Goal: Information Seeking & Learning: Compare options

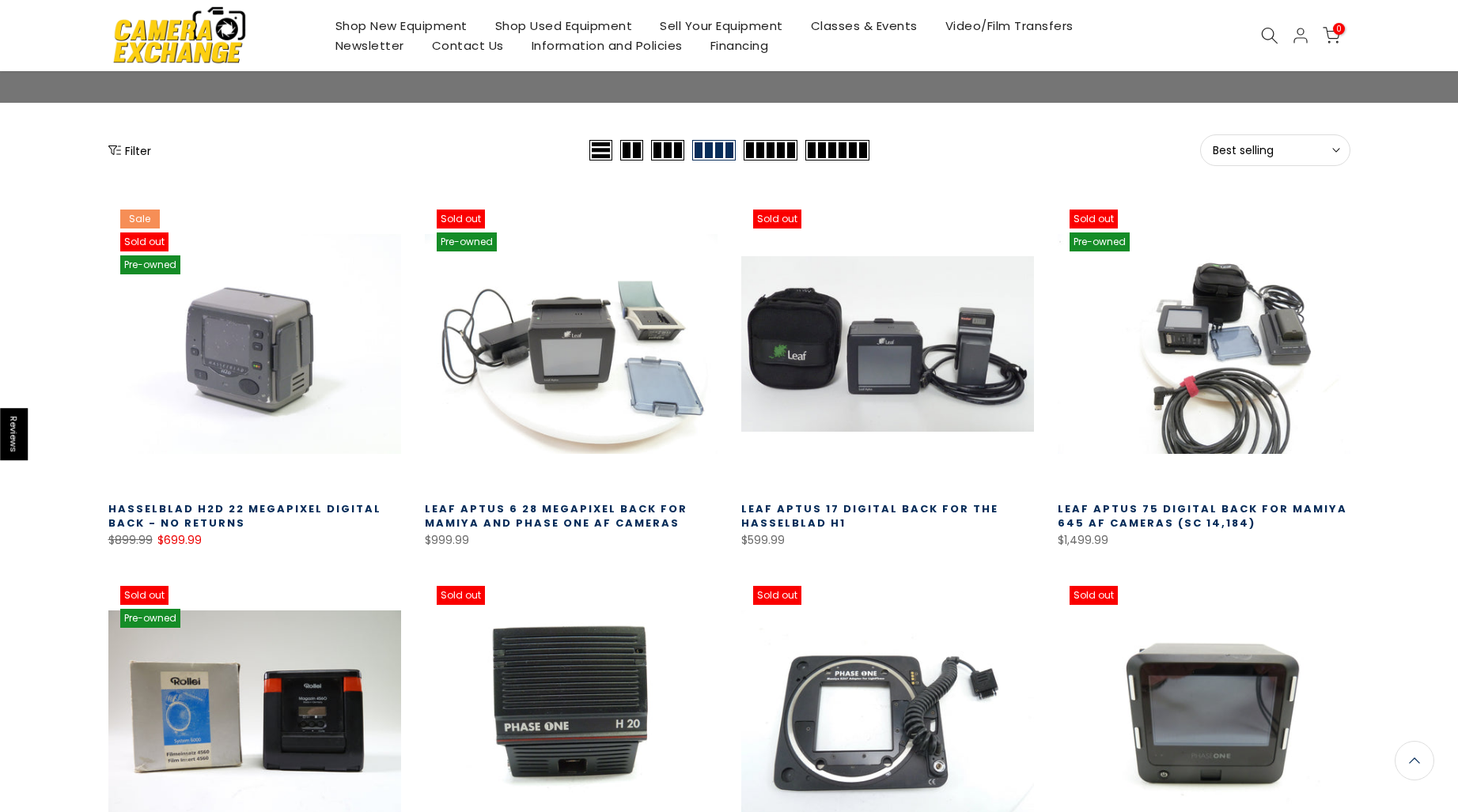
scroll to position [157, 0]
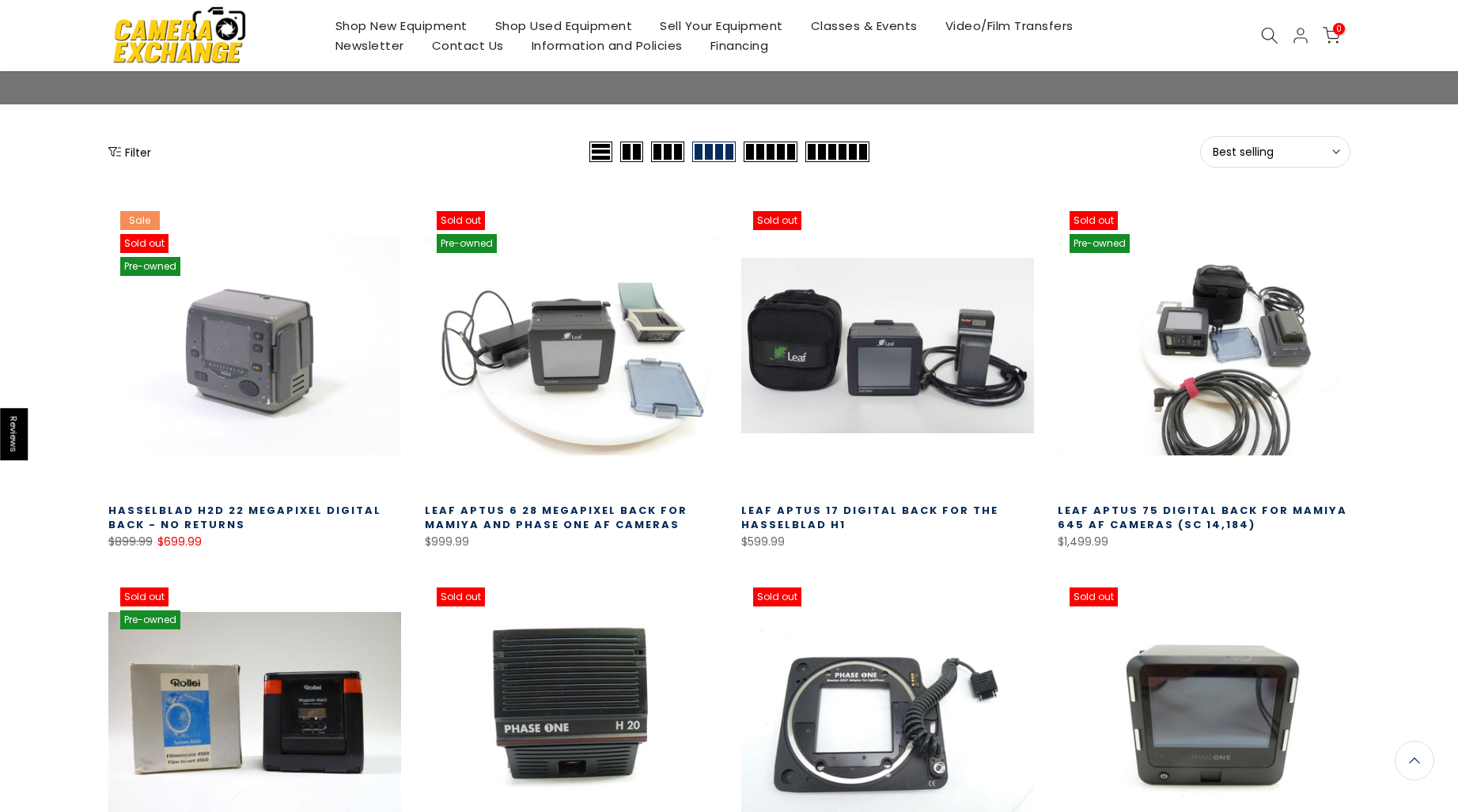
click at [600, 531] on link "Leaf Aptus 6 28 Megapixel Back for Mamiya and Phase One AF Cameras" at bounding box center [555, 517] width 262 height 29
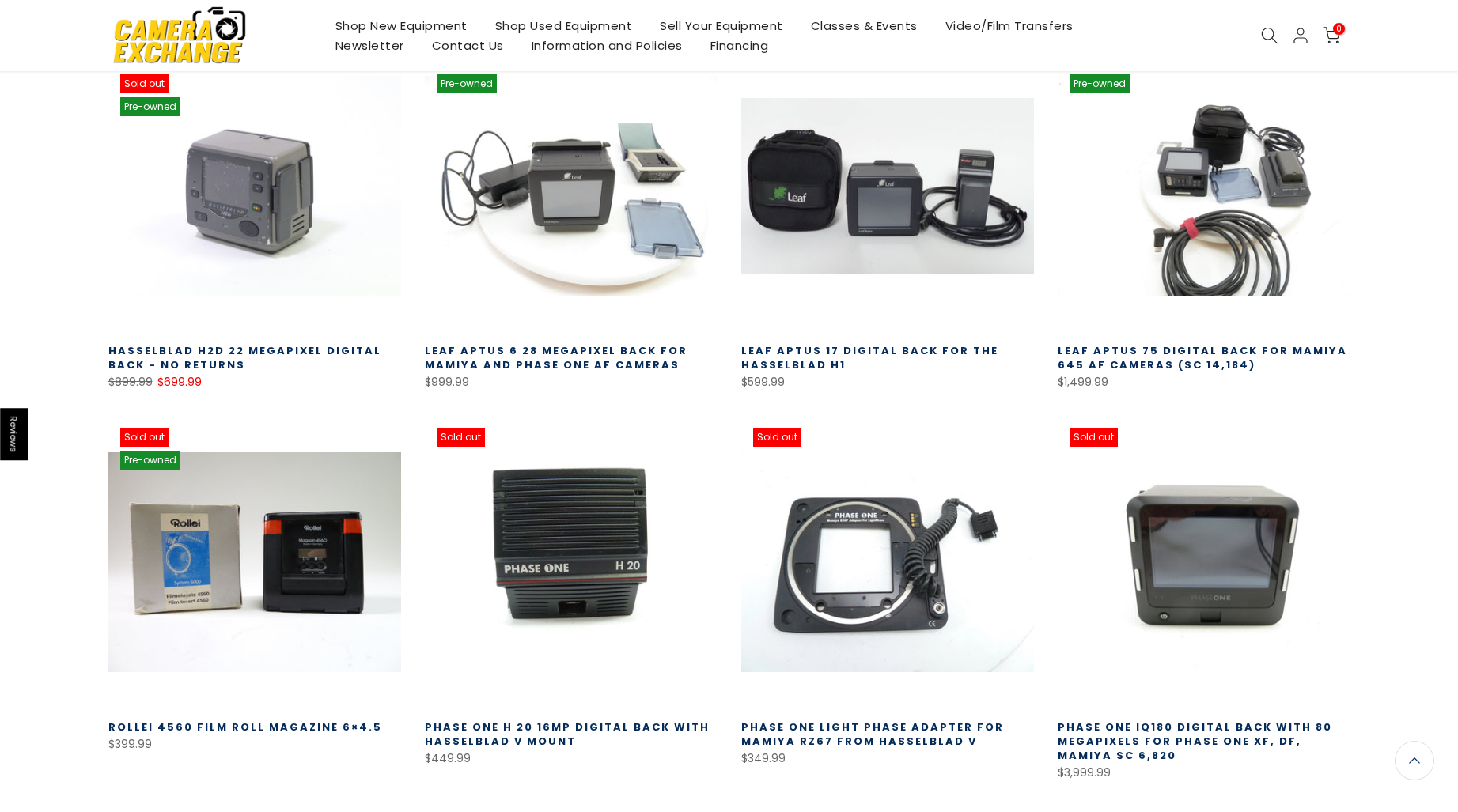
scroll to position [315, 0]
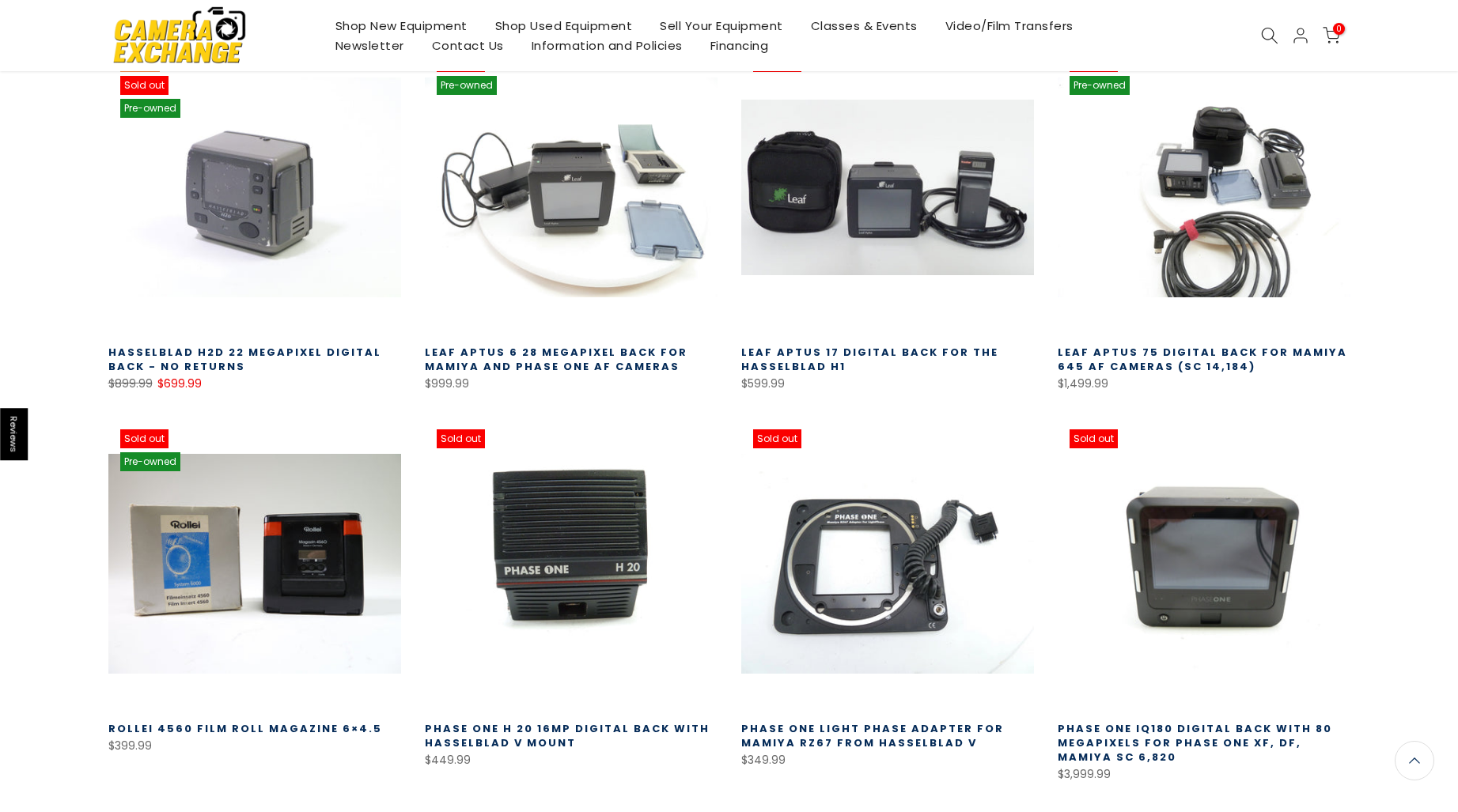
click at [264, 357] on link "Hasselblad H2D 22 Megapixel Digital Back - No Returns" at bounding box center [245, 359] width 273 height 29
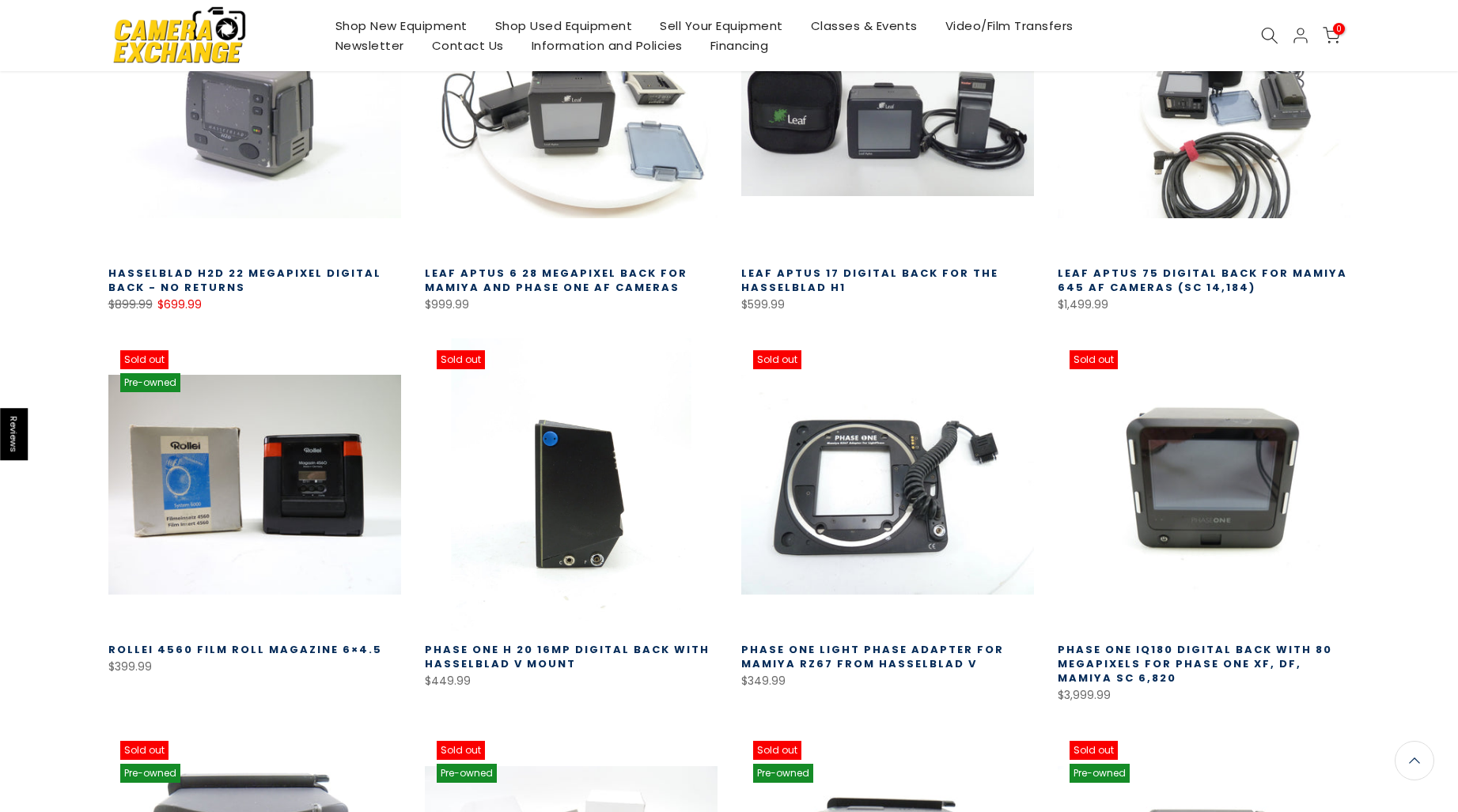
scroll to position [475, 0]
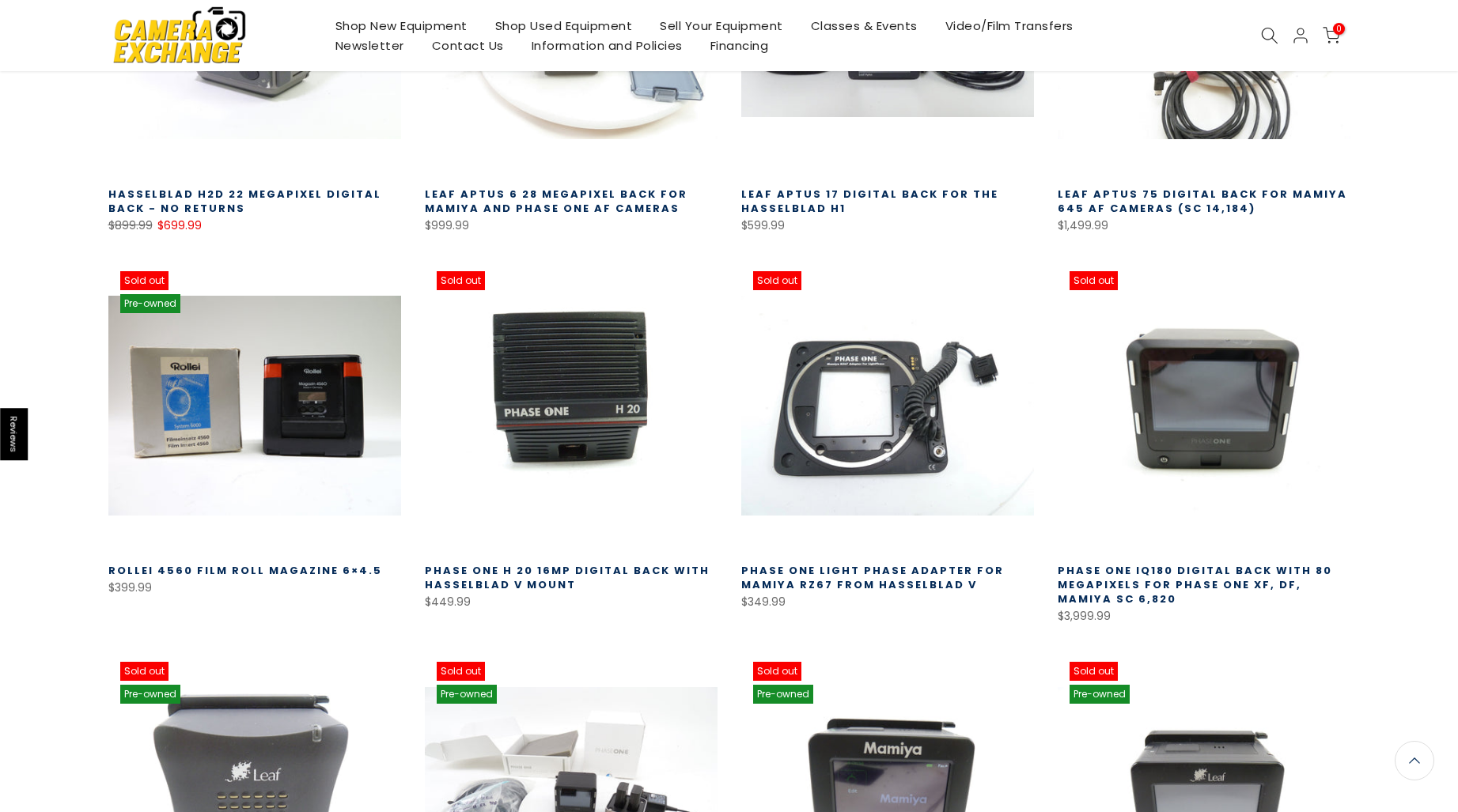
click at [1164, 593] on h3 "Phase One IQ180 Digital Back with 80 Megapixels for Phase One XF, DF, Mamiya SC…" at bounding box center [1204, 585] width 292 height 43
click at [1164, 573] on link "Phase One IQ180 Digital Back with 80 Megapixels for Phase One XF, DF, Mamiya SC…" at bounding box center [1195, 585] width 274 height 44
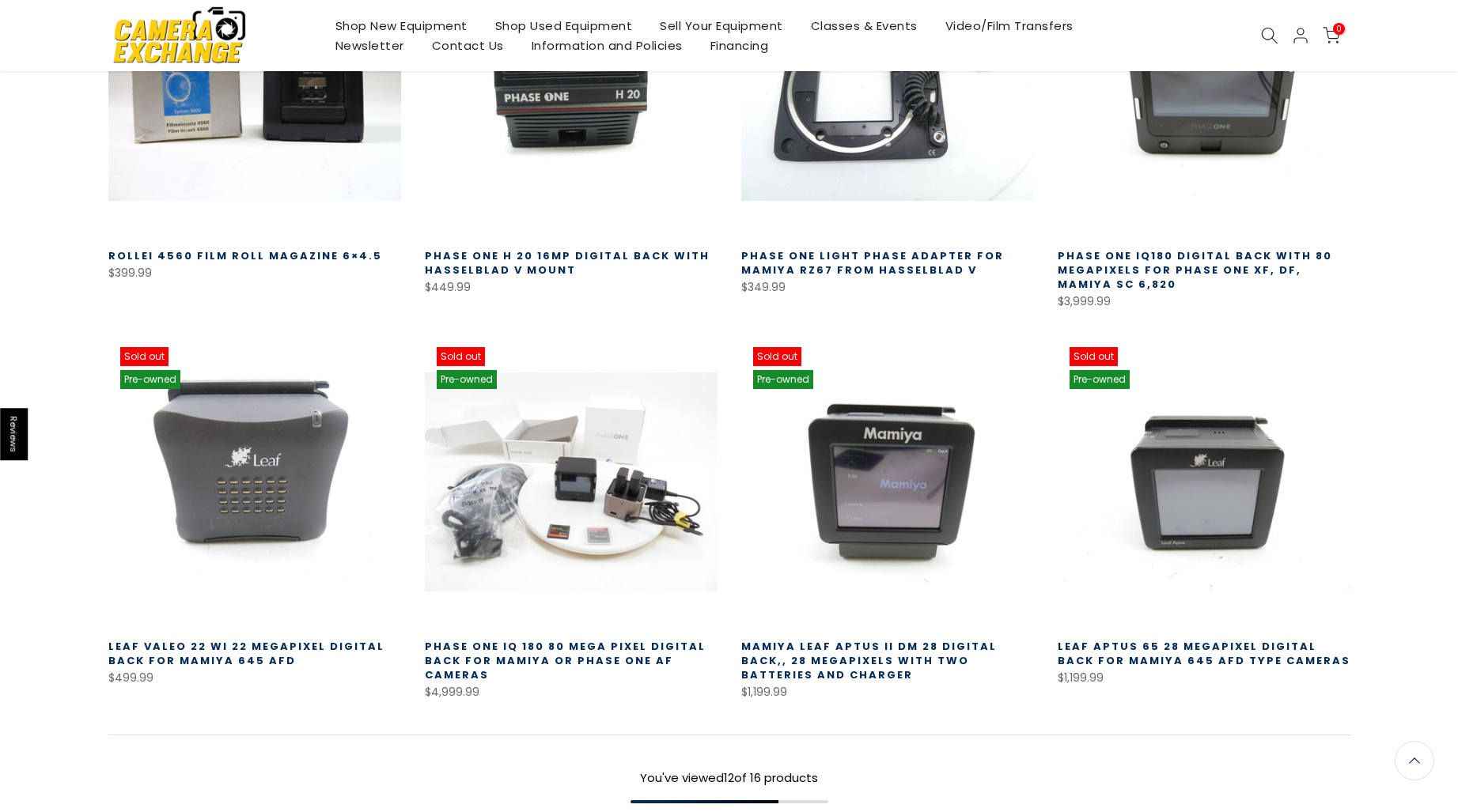
scroll to position [791, 0]
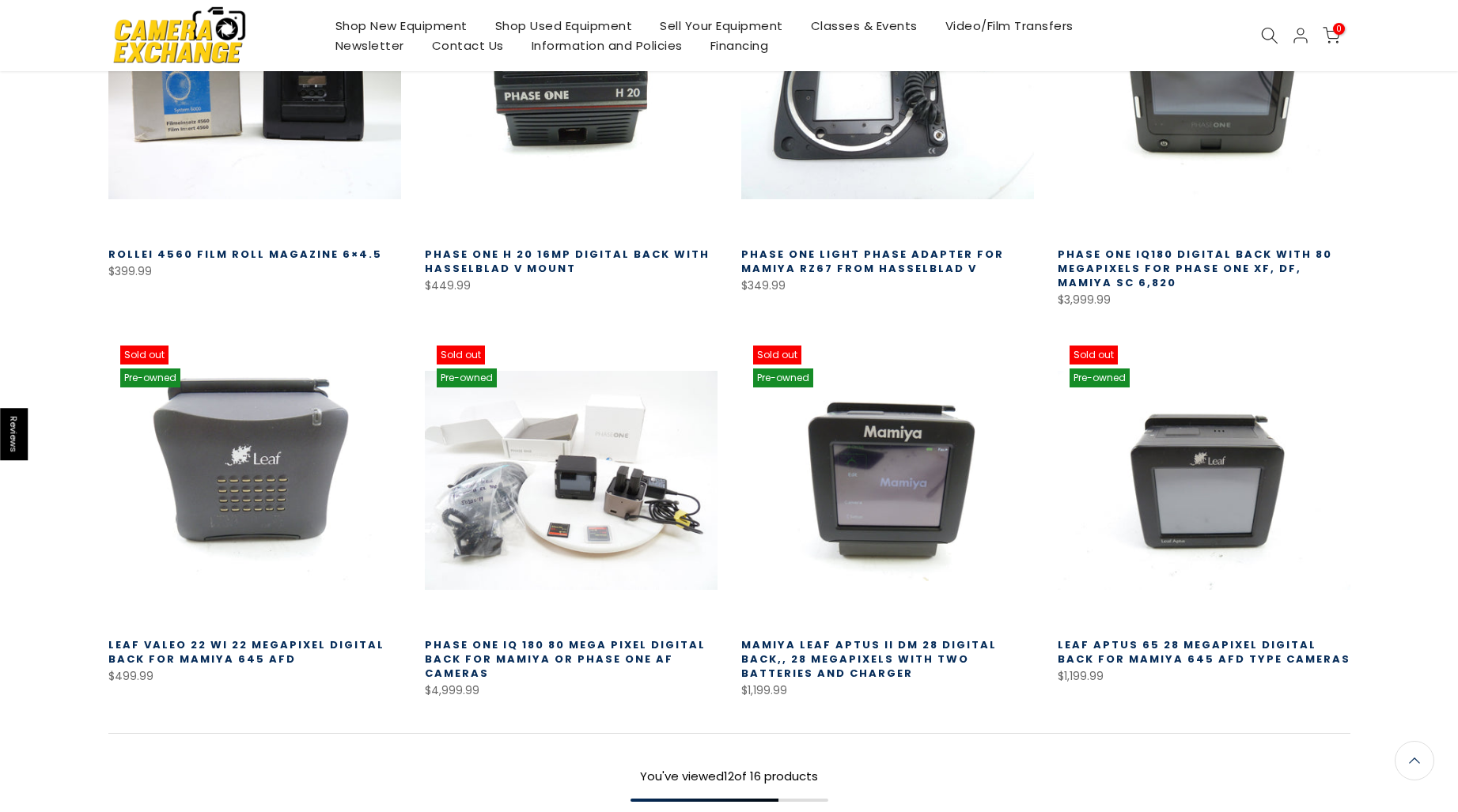
click at [579, 654] on link "Phase One IQ 180 80 Mega Pixel Digital Back for Mamiya or Phase One AF Cameras" at bounding box center [565, 659] width 281 height 44
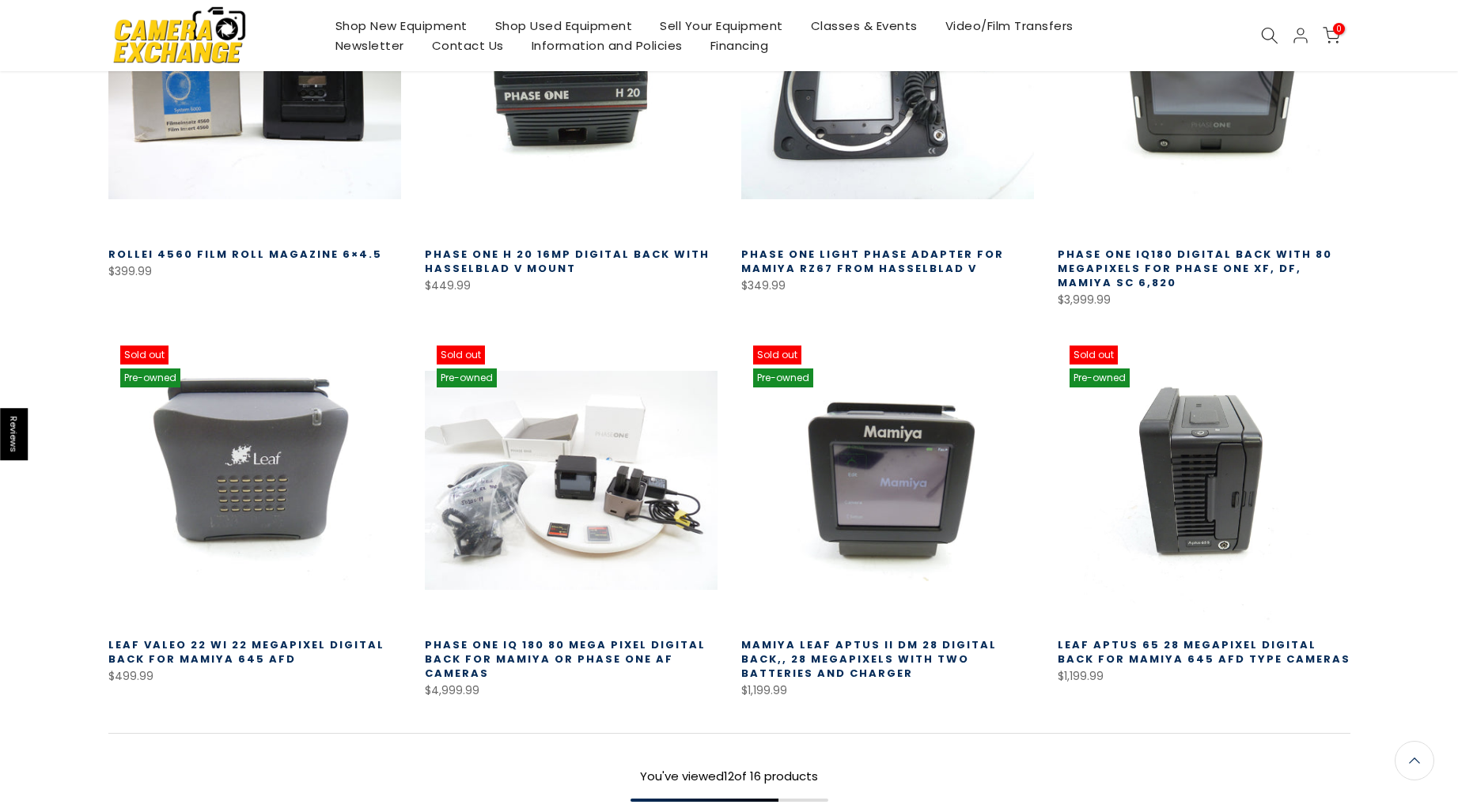
scroll to position [789, 0]
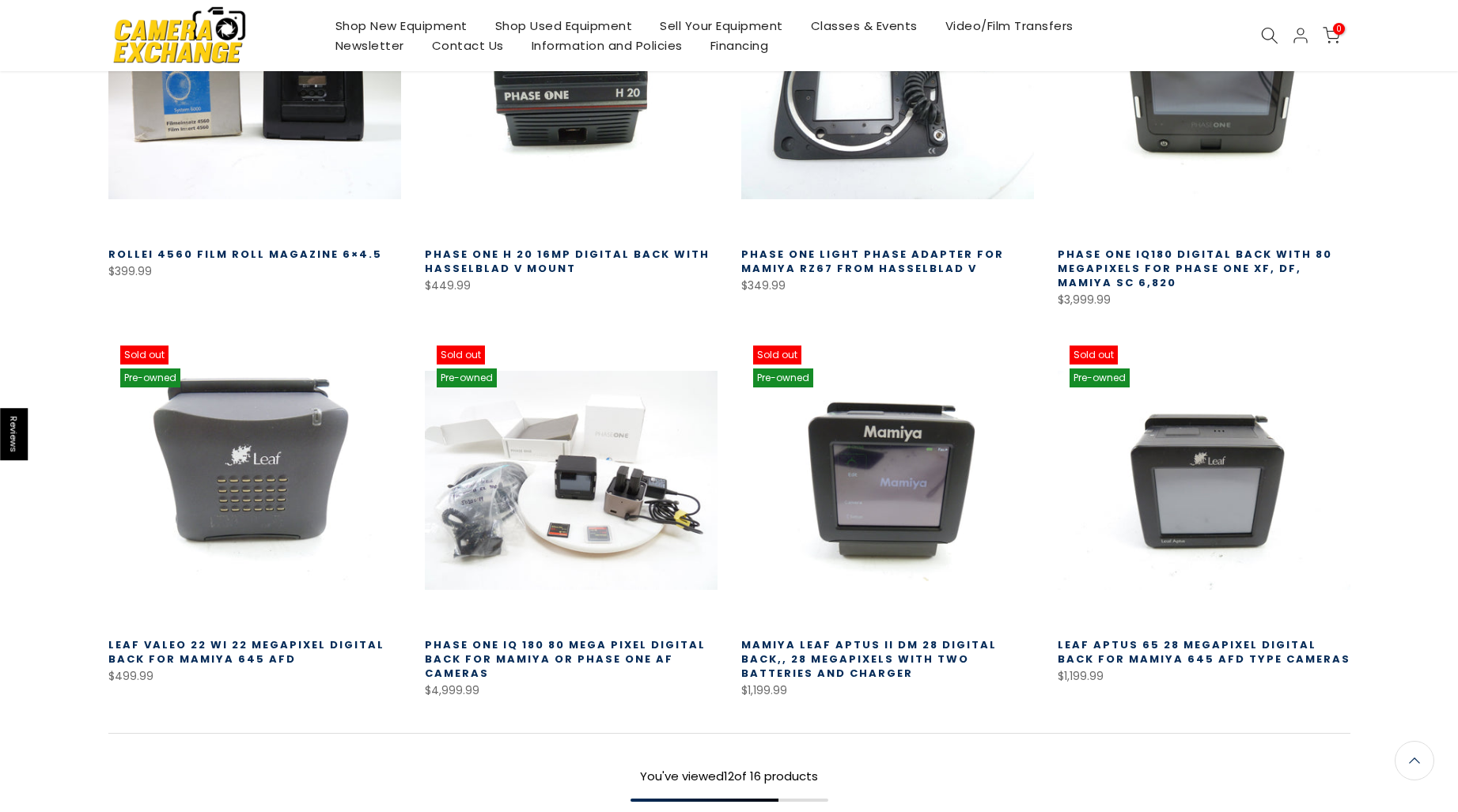
click at [918, 662] on link "Mamiya Leaf Aptus II DM 28 Digital Back,, 28 Megapixels with Two Batteries and …" at bounding box center [868, 659] width 255 height 44
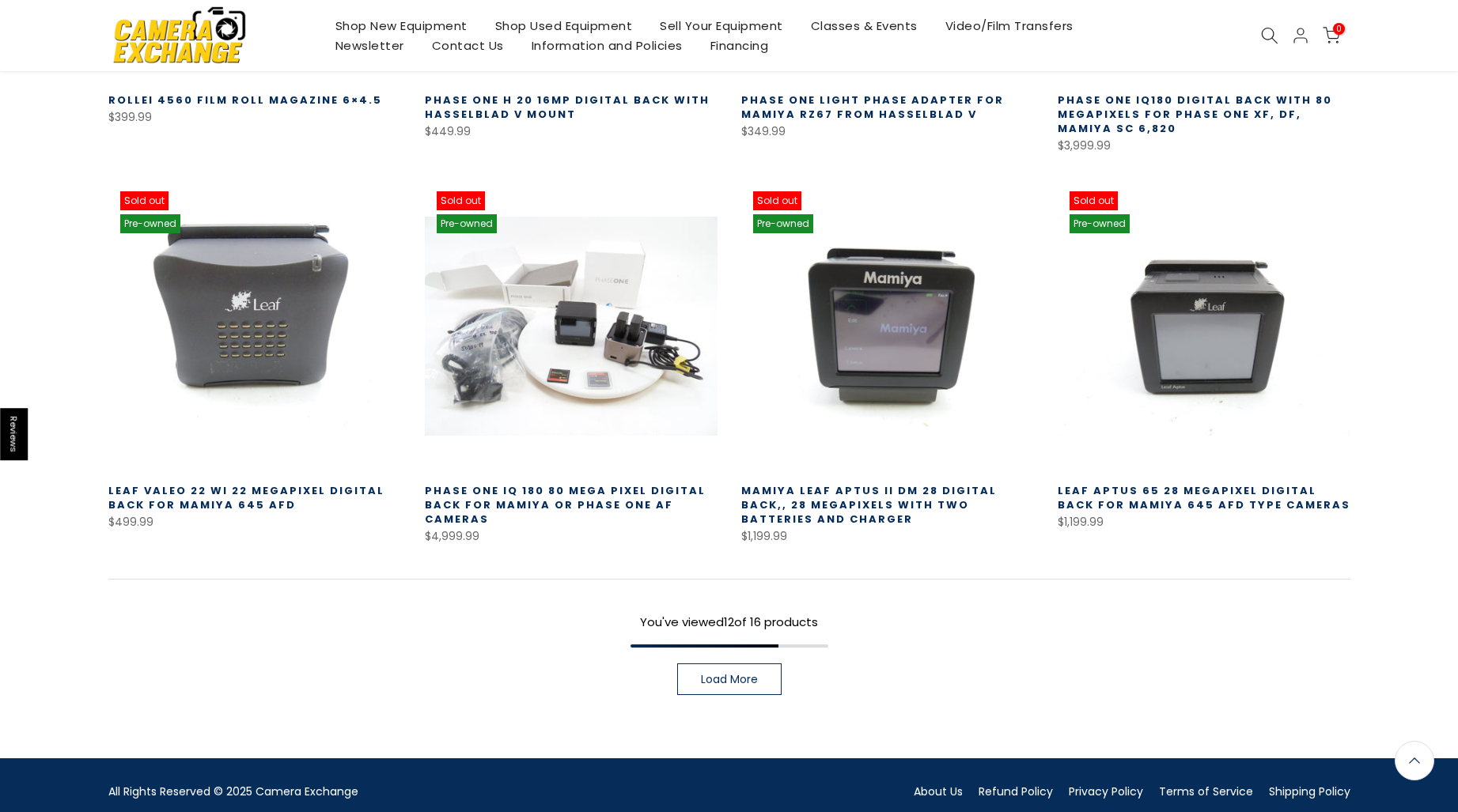
scroll to position [949, 0]
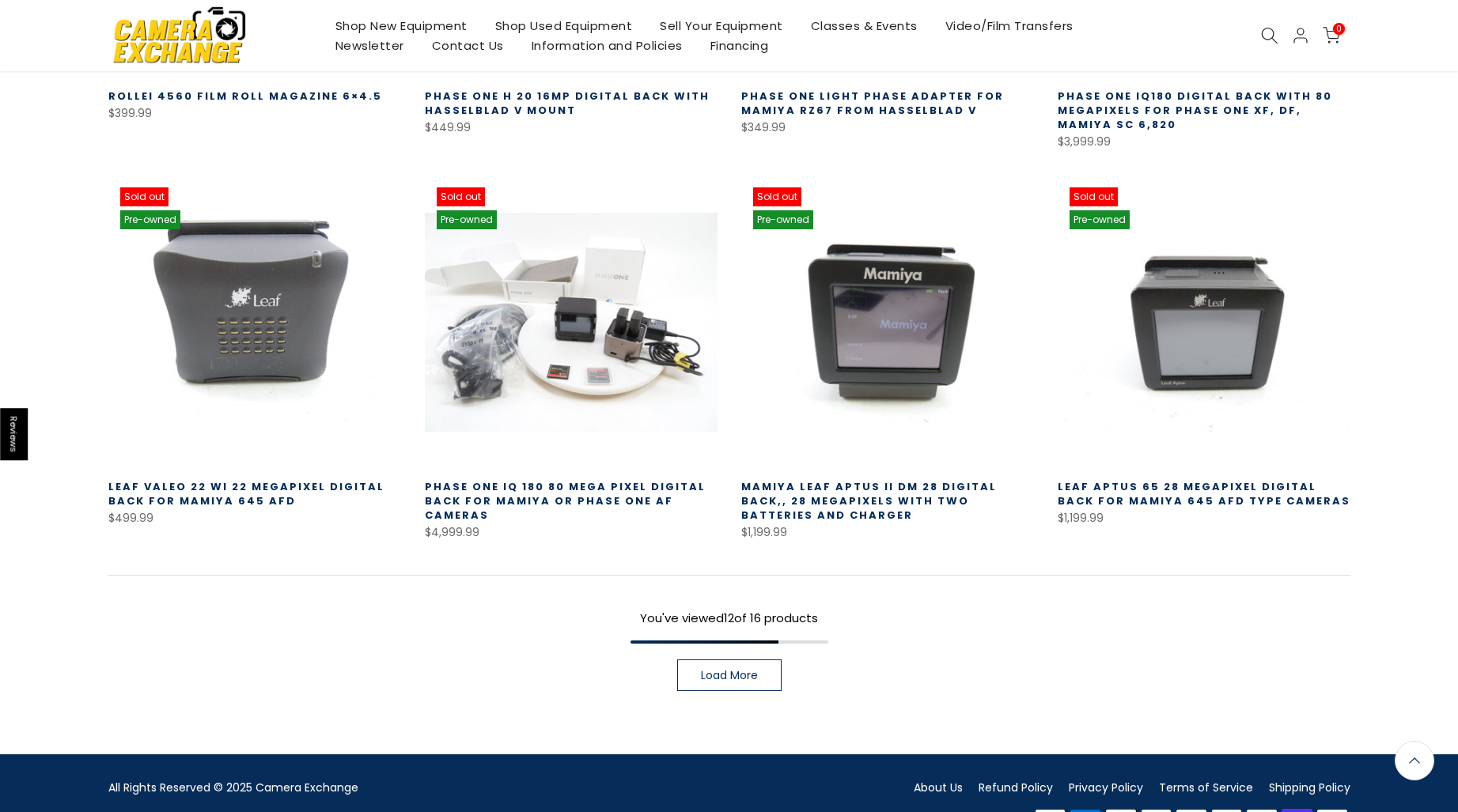
click at [682, 697] on div "Sale Sold out Pre-owned Quick view Compare Read more Hasselblad H2D 22 Megapixe…" at bounding box center [729, 73] width 1265 height 1330
click at [716, 673] on span "Load More" at bounding box center [730, 676] width 57 height 11
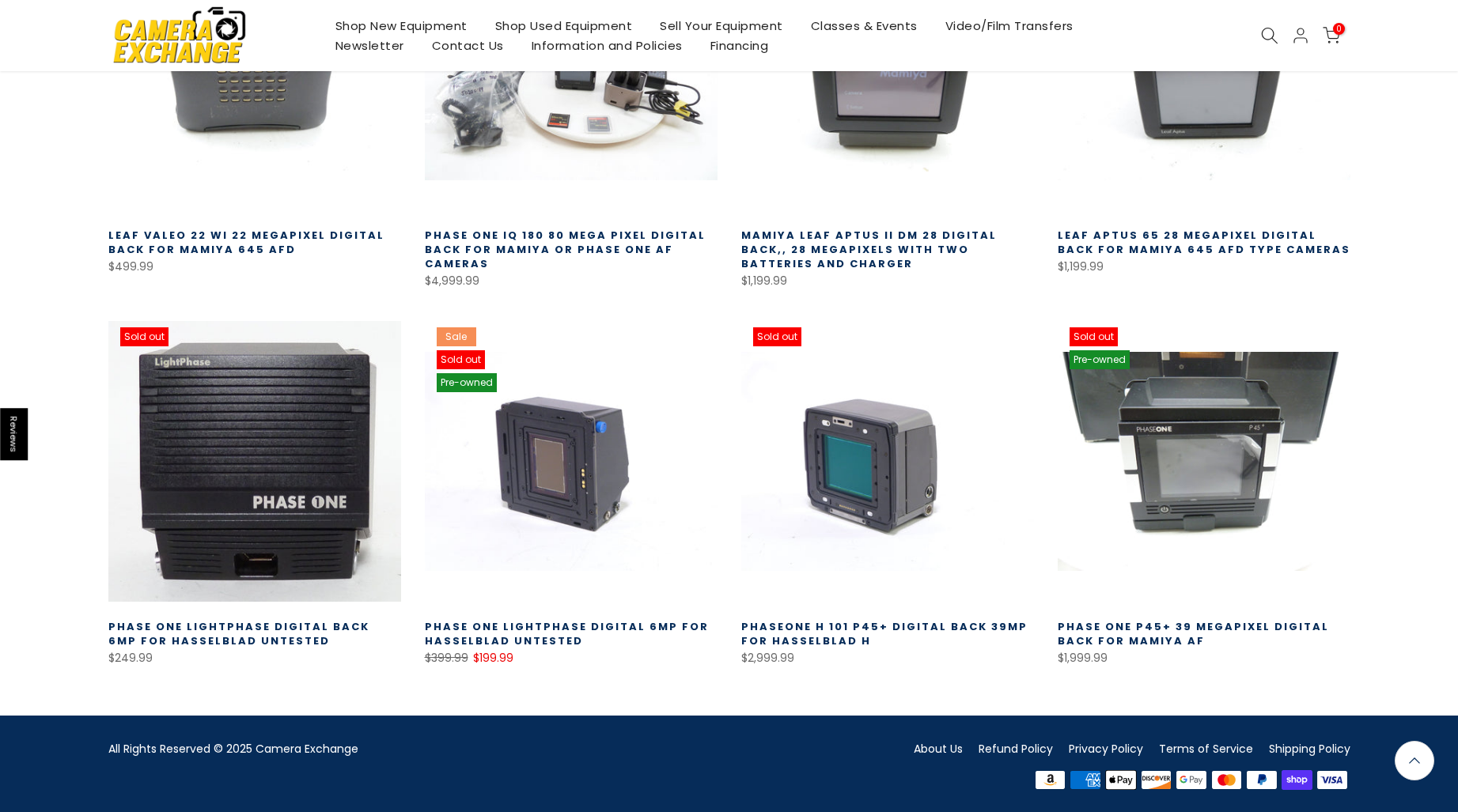
scroll to position [1204, 0]
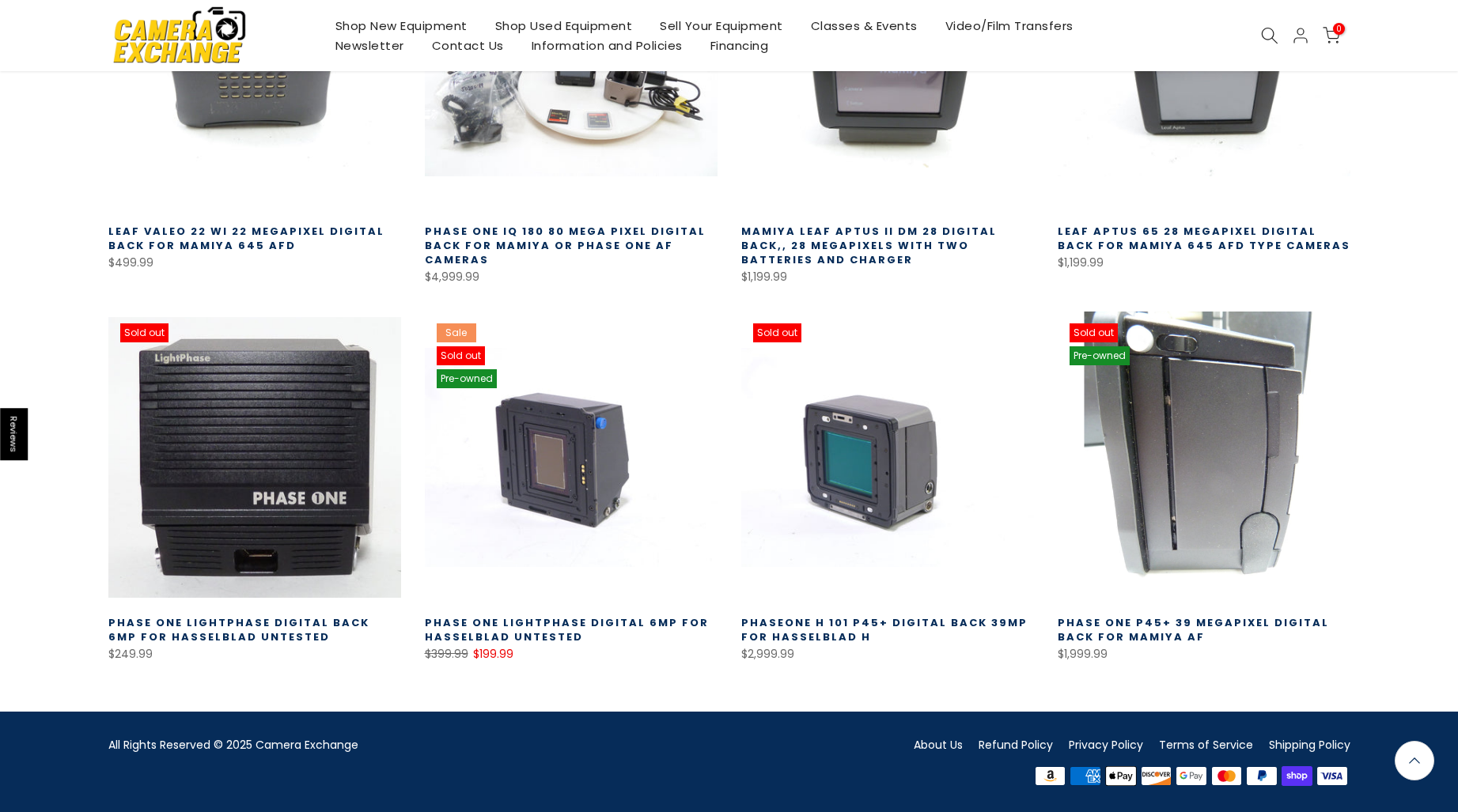
click at [1234, 441] on link at bounding box center [1204, 457] width 292 height 292
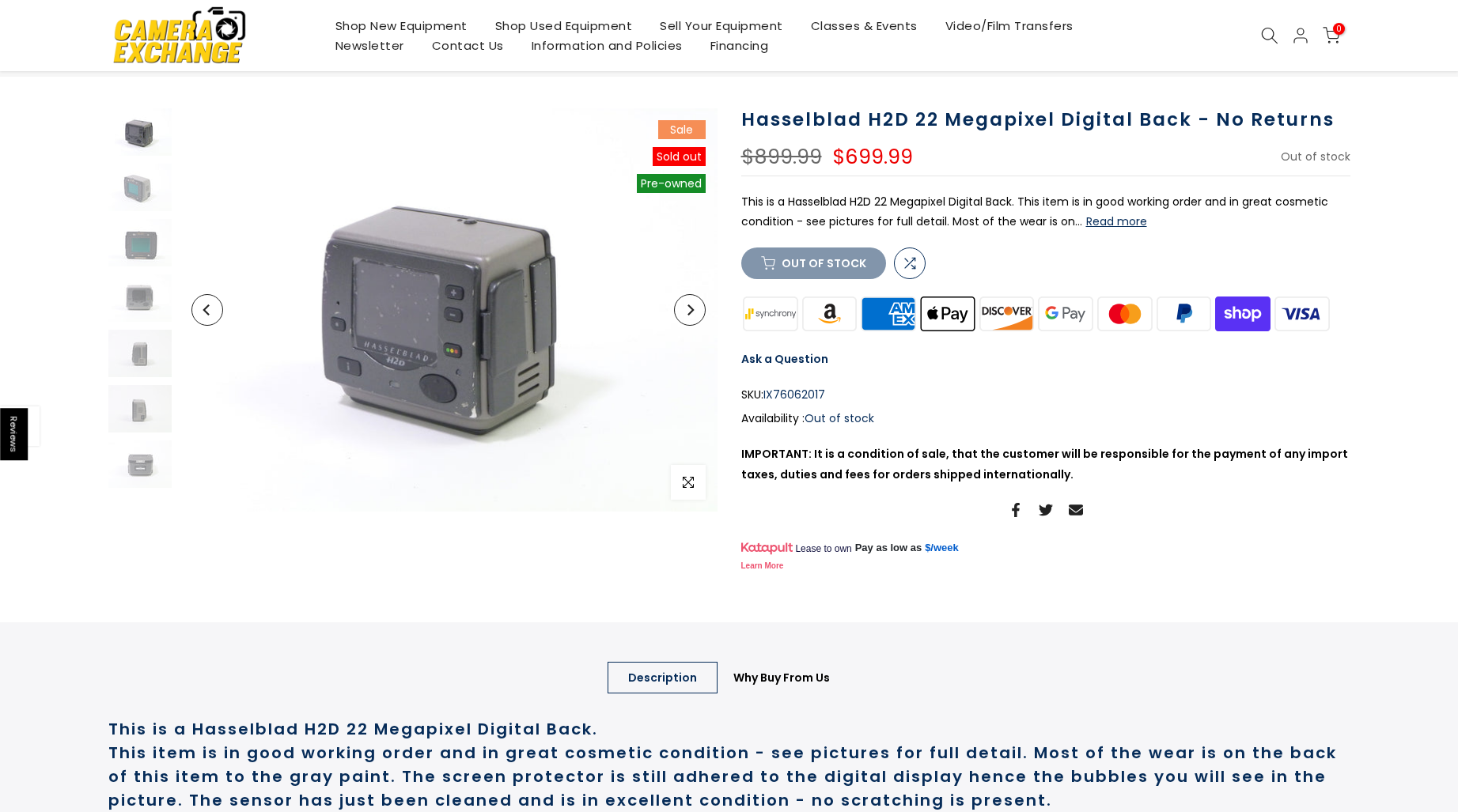
scroll to position [79, 0]
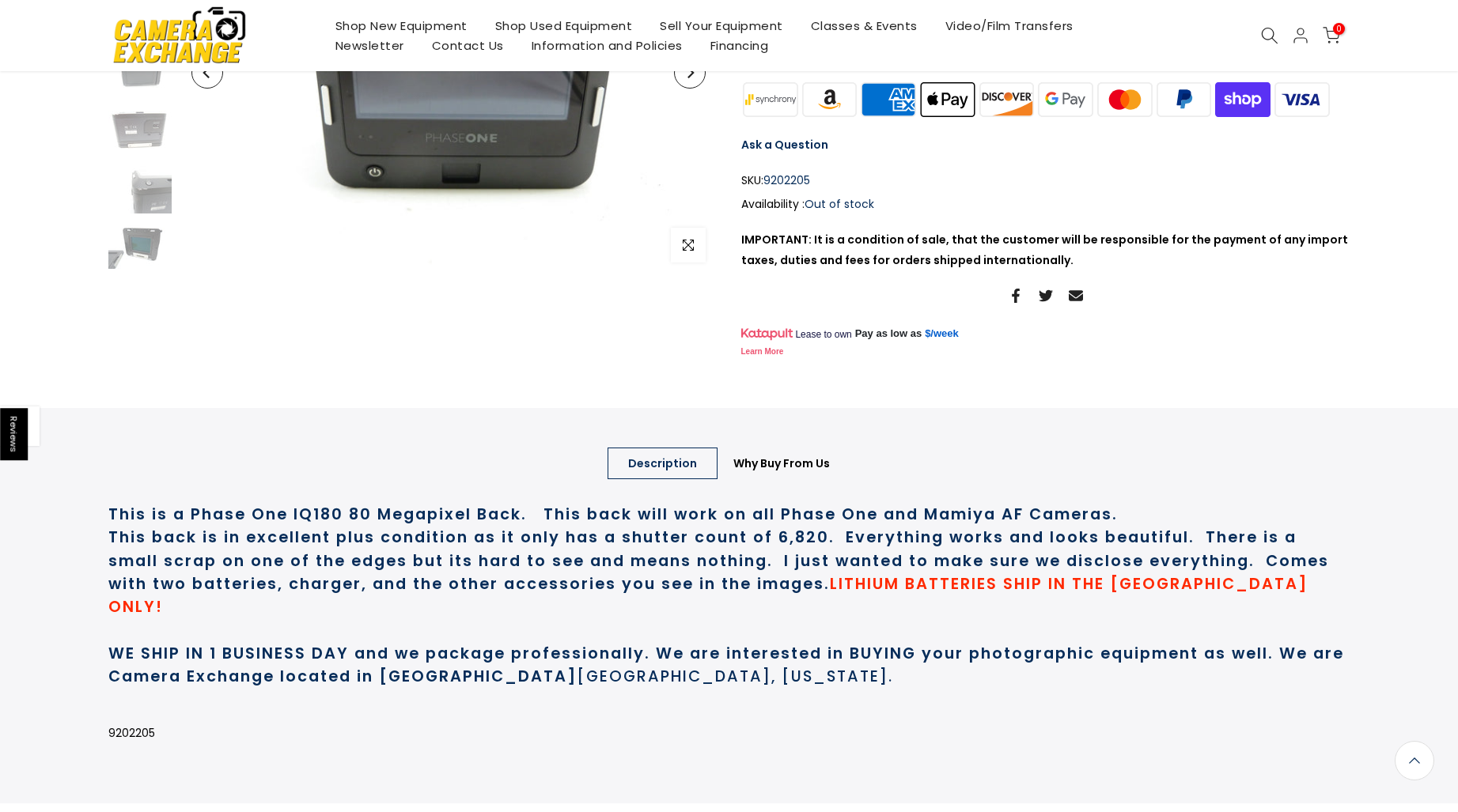
scroll to position [316, 0]
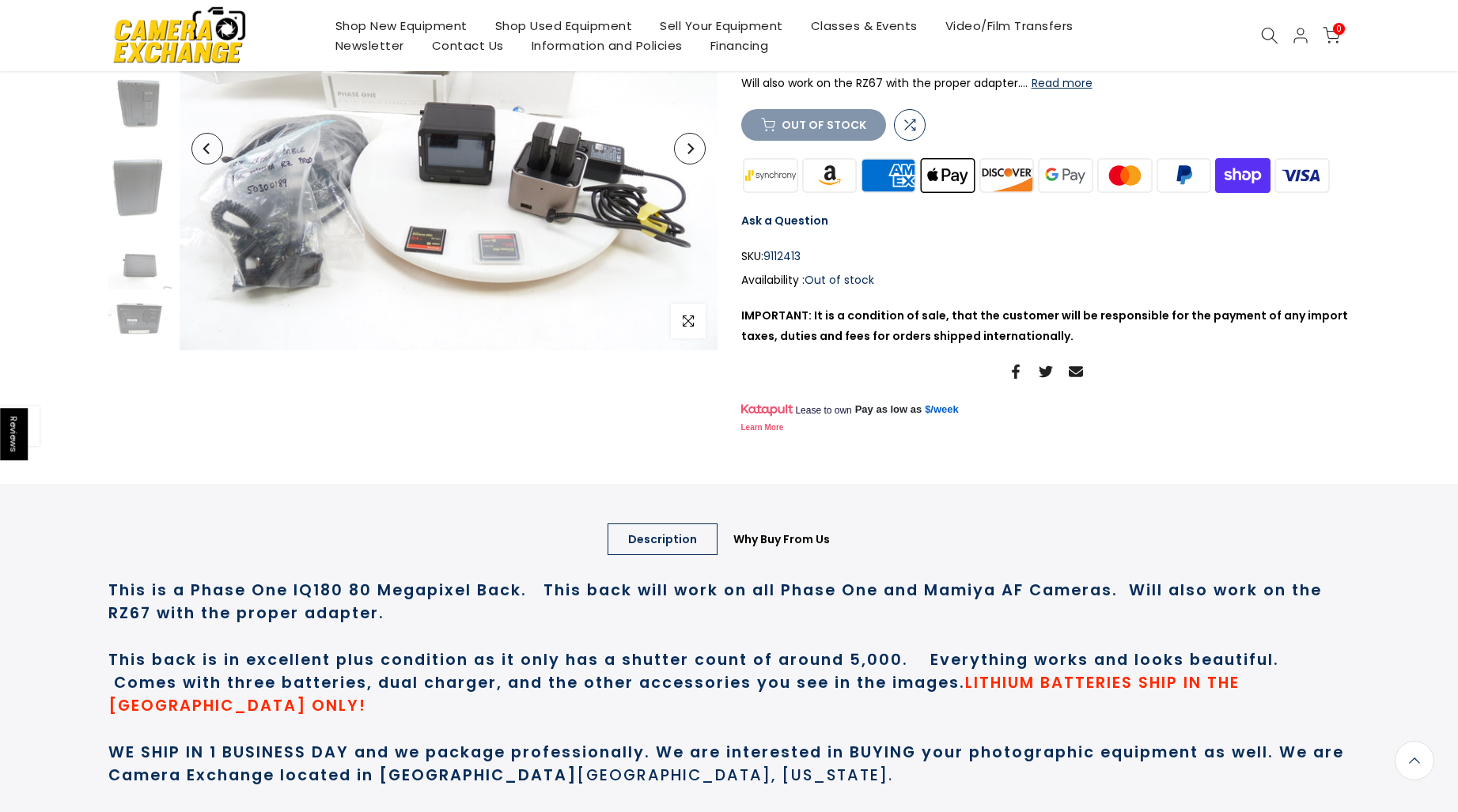
scroll to position [235, 0]
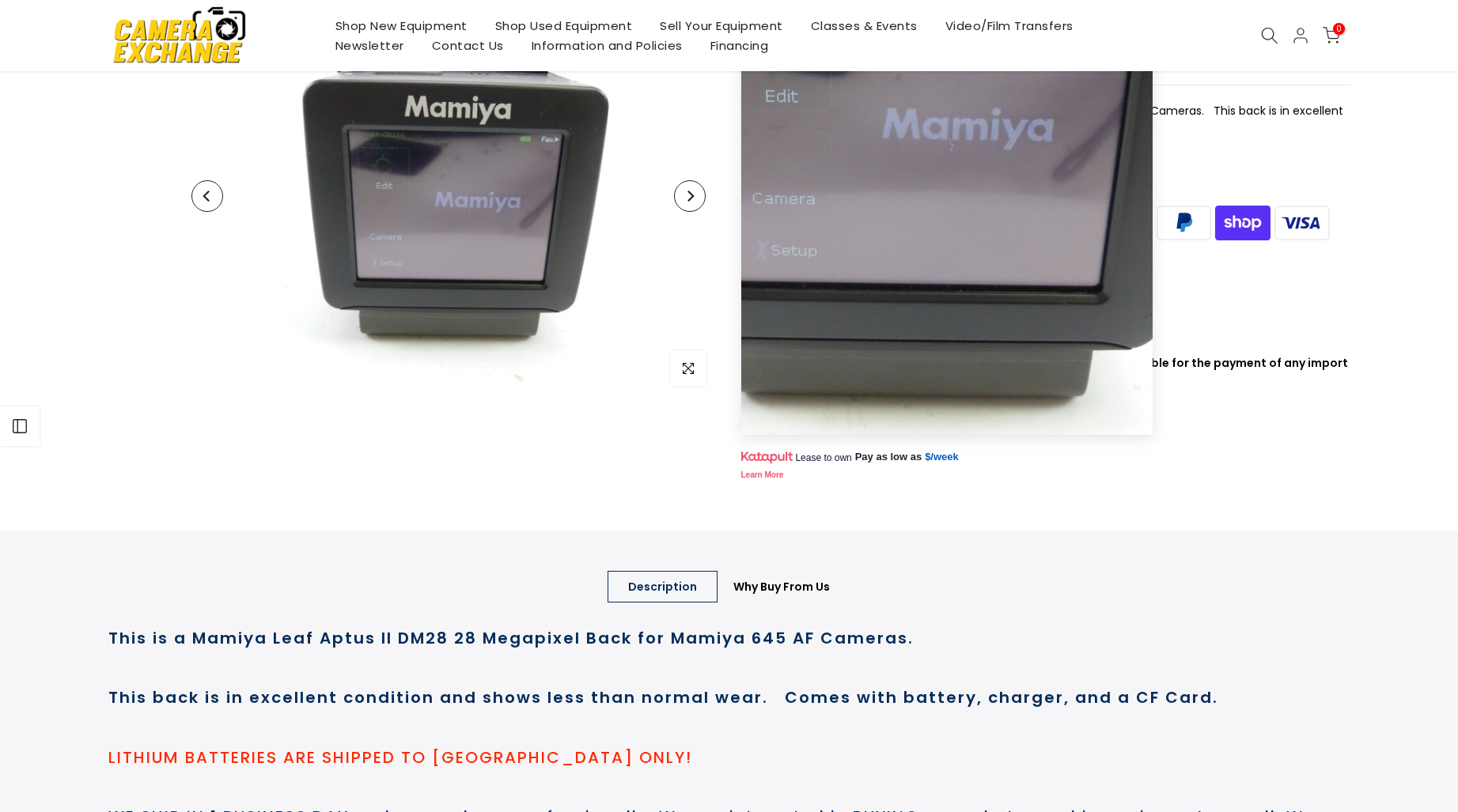
scroll to position [316, 0]
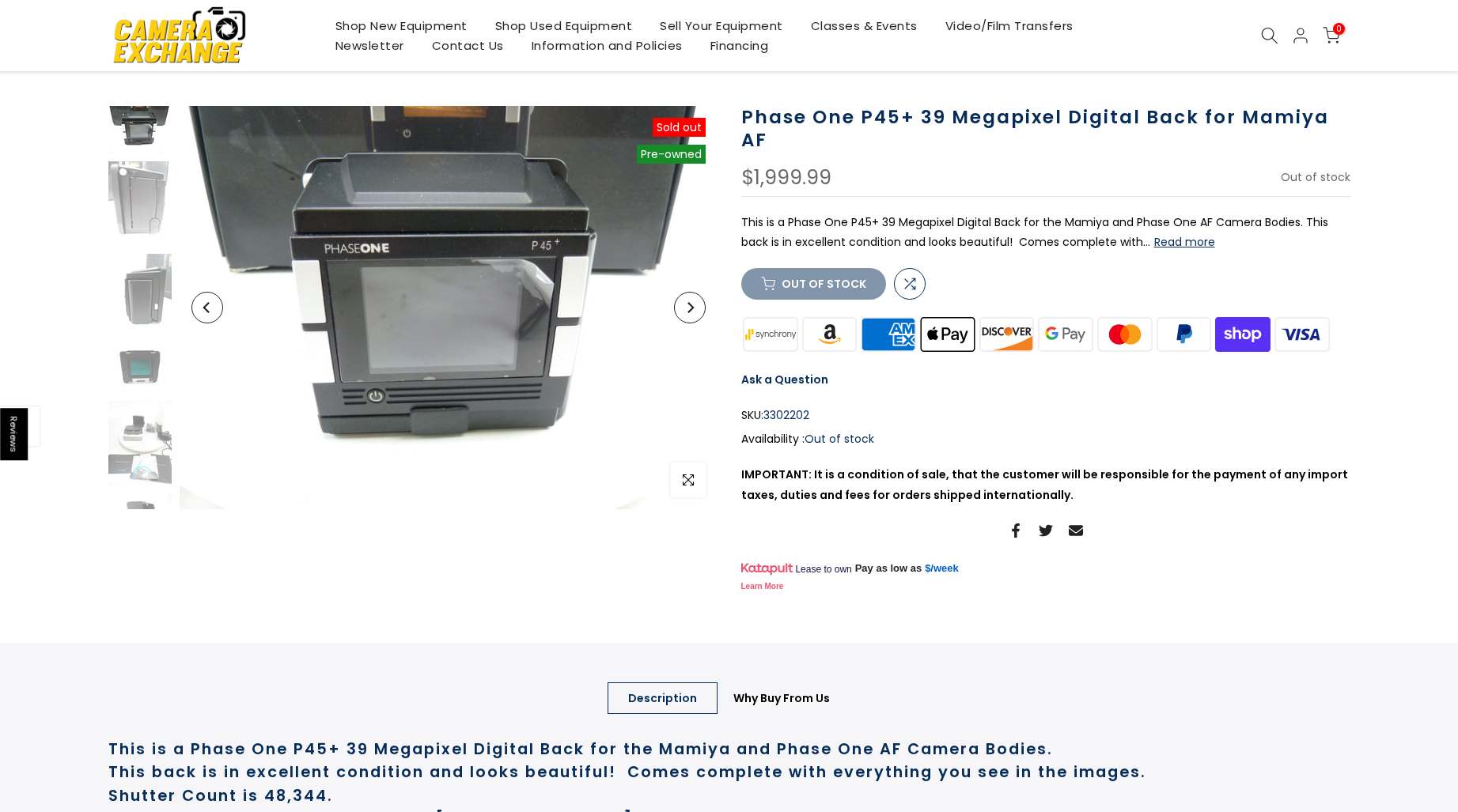
scroll to position [78, 0]
